Goal: Task Accomplishment & Management: Manage account settings

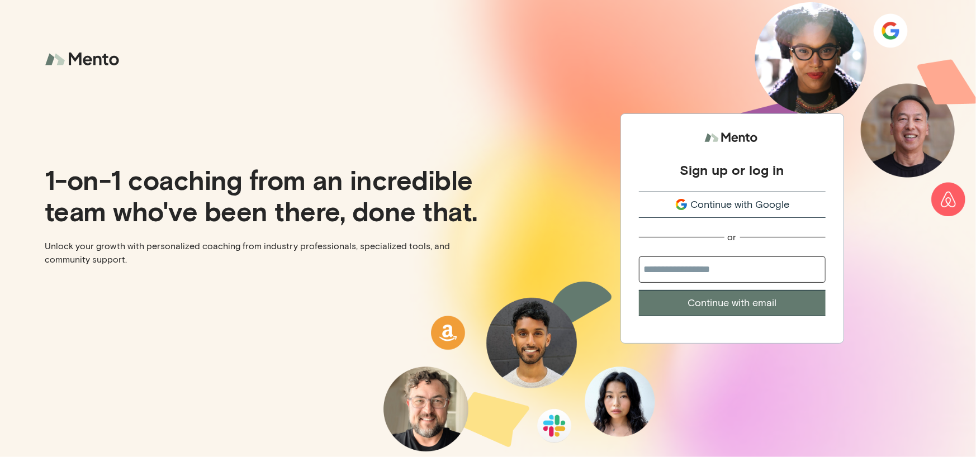
click at [745, 211] on span "Continue with Google" at bounding box center [740, 204] width 99 height 15
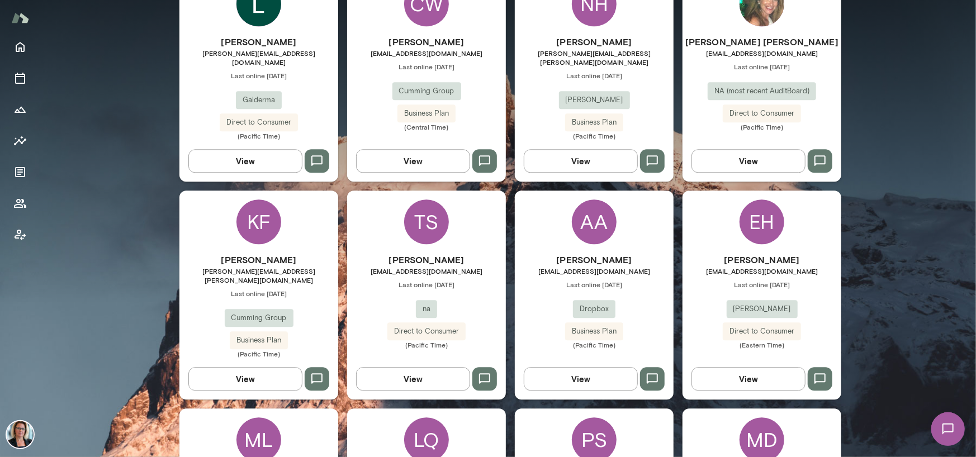
scroll to position [1845, 0]
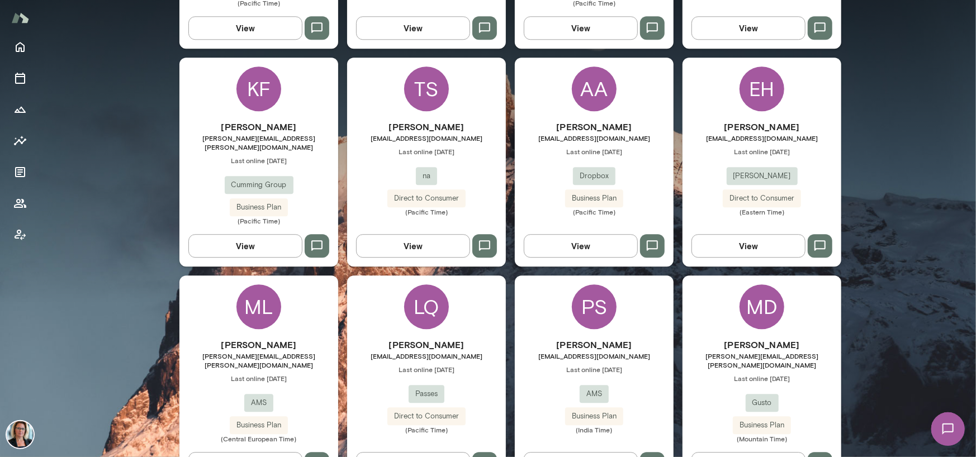
click at [264, 285] on div "ML" at bounding box center [259, 307] width 45 height 45
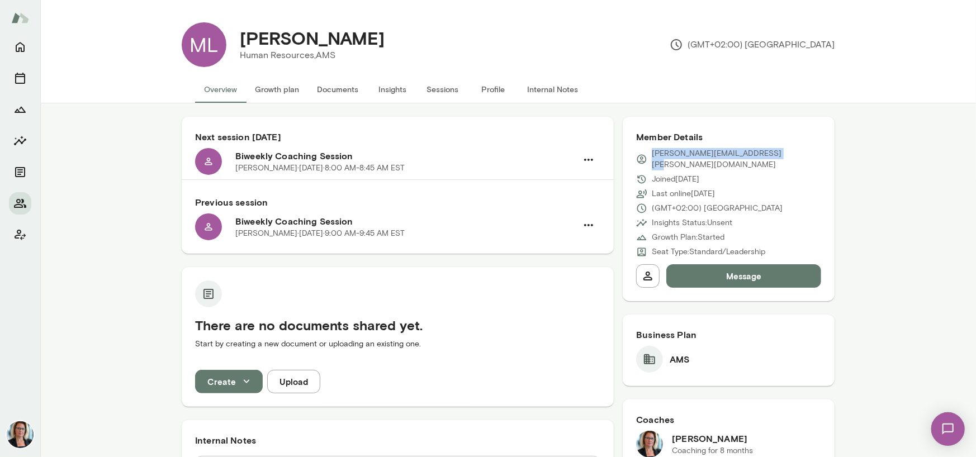
drag, startPoint x: 779, startPoint y: 152, endPoint x: 650, endPoint y: 155, distance: 129.2
click at [650, 155] on div "[PERSON_NAME][EMAIL_ADDRESS][PERSON_NAME][DOMAIN_NAME]" at bounding box center [728, 159] width 185 height 22
copy p "[PERSON_NAME][EMAIL_ADDRESS][PERSON_NAME][DOMAIN_NAME]"
click at [16, 82] on icon "Sessions" at bounding box center [19, 78] width 13 height 13
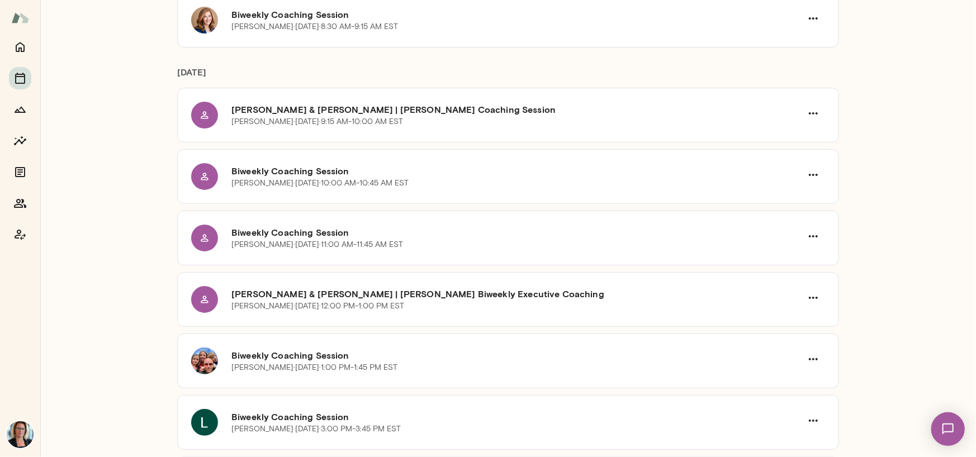
scroll to position [336, 0]
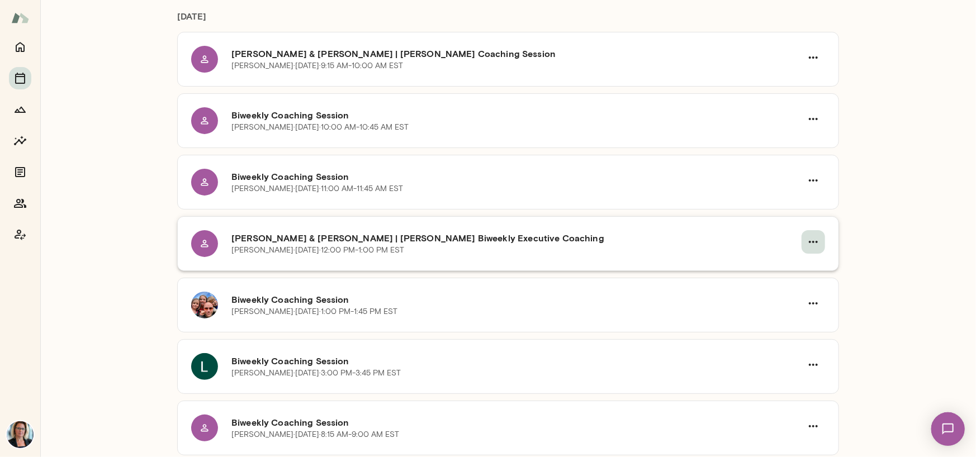
click at [814, 241] on icon "button" at bounding box center [813, 242] width 9 height 2
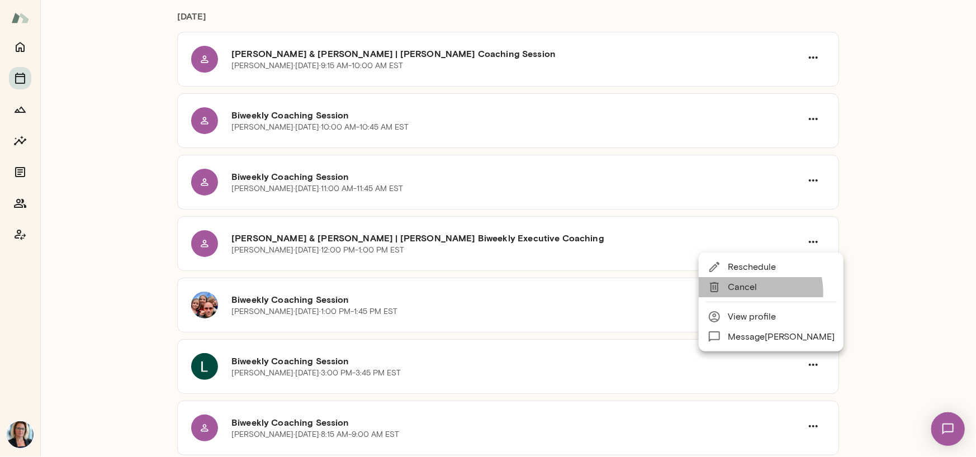
click at [749, 292] on span "Cancel" at bounding box center [781, 287] width 107 height 13
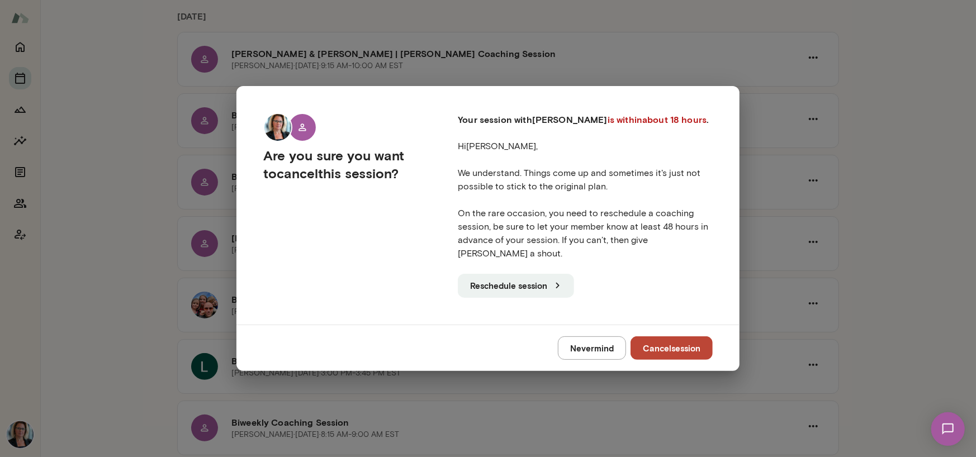
click at [650, 341] on button "Cancel session" at bounding box center [672, 348] width 82 height 23
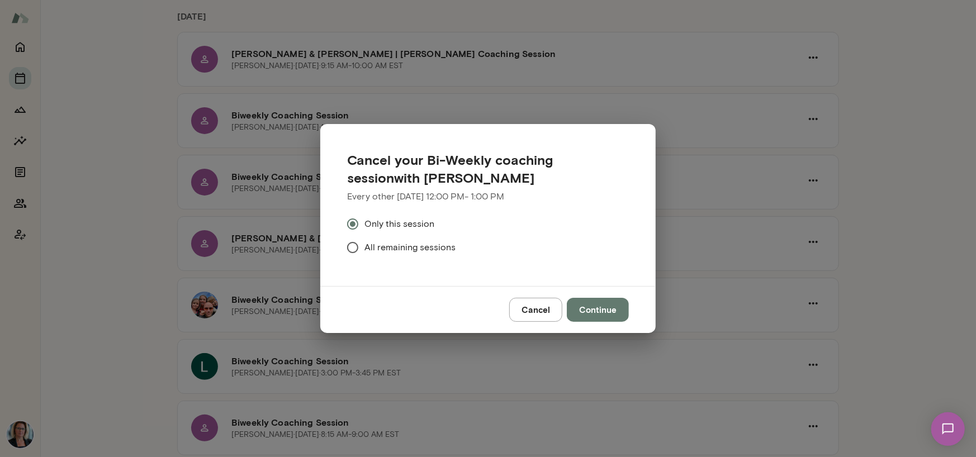
click at [597, 310] on button "Continue" at bounding box center [598, 309] width 62 height 23
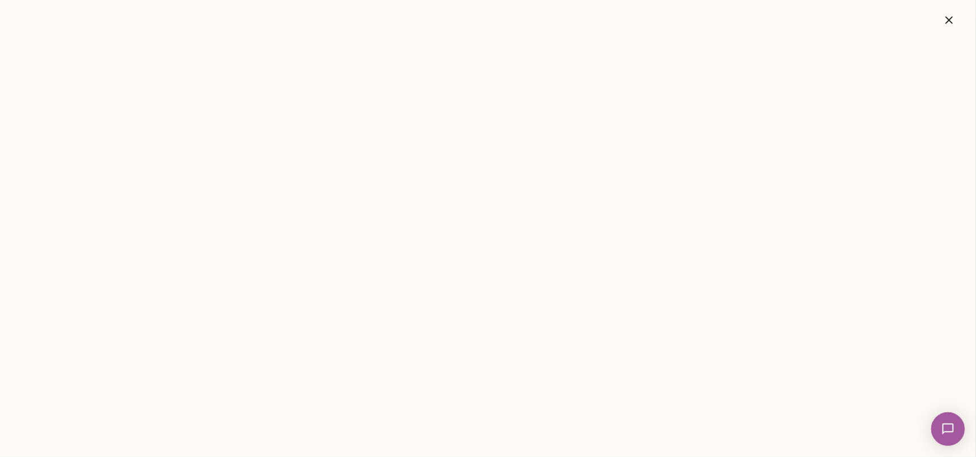
click at [951, 16] on icon "button" at bounding box center [949, 19] width 13 height 13
